Goal: Task Accomplishment & Management: Use online tool/utility

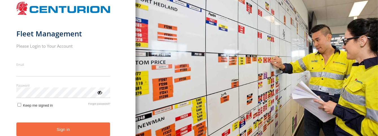
type input "**********"
click at [78, 129] on button "Sign in" at bounding box center [63, 130] width 94 height 14
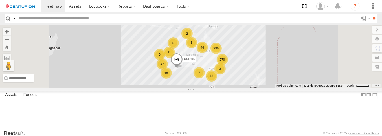
click at [161, 62] on div "270 295 47 5 13 44 10 3 3 11 7 2 3 PM706" at bounding box center [191, 56] width 382 height 63
click at [208, 61] on div "PM706 272 293 43 6 12 44 14 3 3 10 8 2 3" at bounding box center [191, 56] width 382 height 63
click at [167, 56] on div "PM706 273 292 43 6 12 44 14 3 3 10 8 2 3" at bounding box center [191, 56] width 382 height 63
click at [186, 75] on div "PM706 273 292 43 6 12 44 14 3 3 10 8 2 3" at bounding box center [191, 56] width 382 height 63
click at [185, 80] on div "PM706 273 292 42 7 12 44 14 4 3 9 8 2 3" at bounding box center [191, 56] width 382 height 63
